Goal: Find specific page/section: Find specific page/section

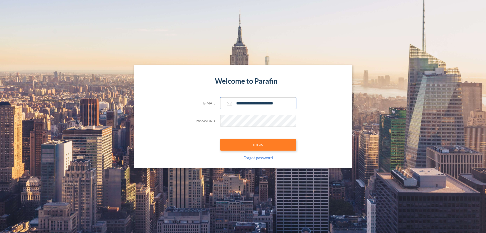
type input "**********"
click at [258, 145] on button "LOGIN" at bounding box center [258, 145] width 76 height 12
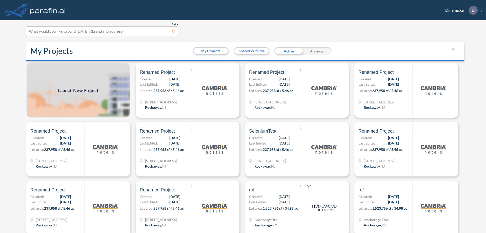
scroll to position [1, 0]
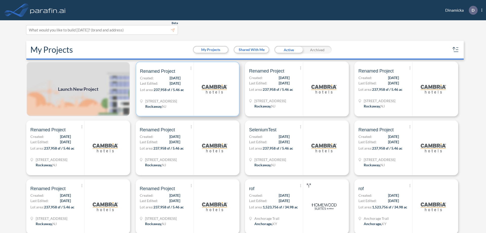
click at [187, 89] on p "Lot area: 237,958 sf / 5.46 ac" at bounding box center [167, 90] width 54 height 7
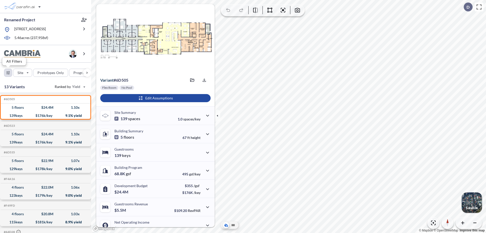
click at [8, 72] on div "button" at bounding box center [8, 73] width 8 height 8
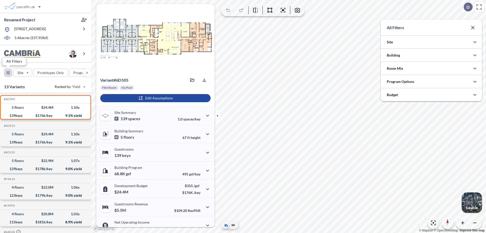
scroll to position [112, 101]
click at [475, 55] on icon "button" at bounding box center [475, 55] width 6 height 6
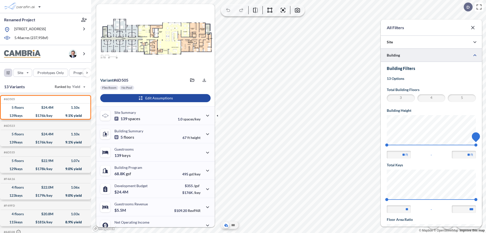
scroll to position [88, 0]
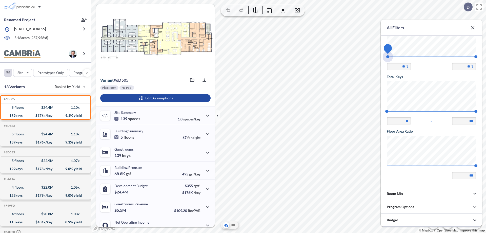
drag, startPoint x: 387, startPoint y: 57, endPoint x: 476, endPoint y: 57, distance: 89.2
click at [476, 57] on span "45 67.56" at bounding box center [431, 58] width 89 height 4
type input "**"
